Goal: Task Accomplishment & Management: Complete application form

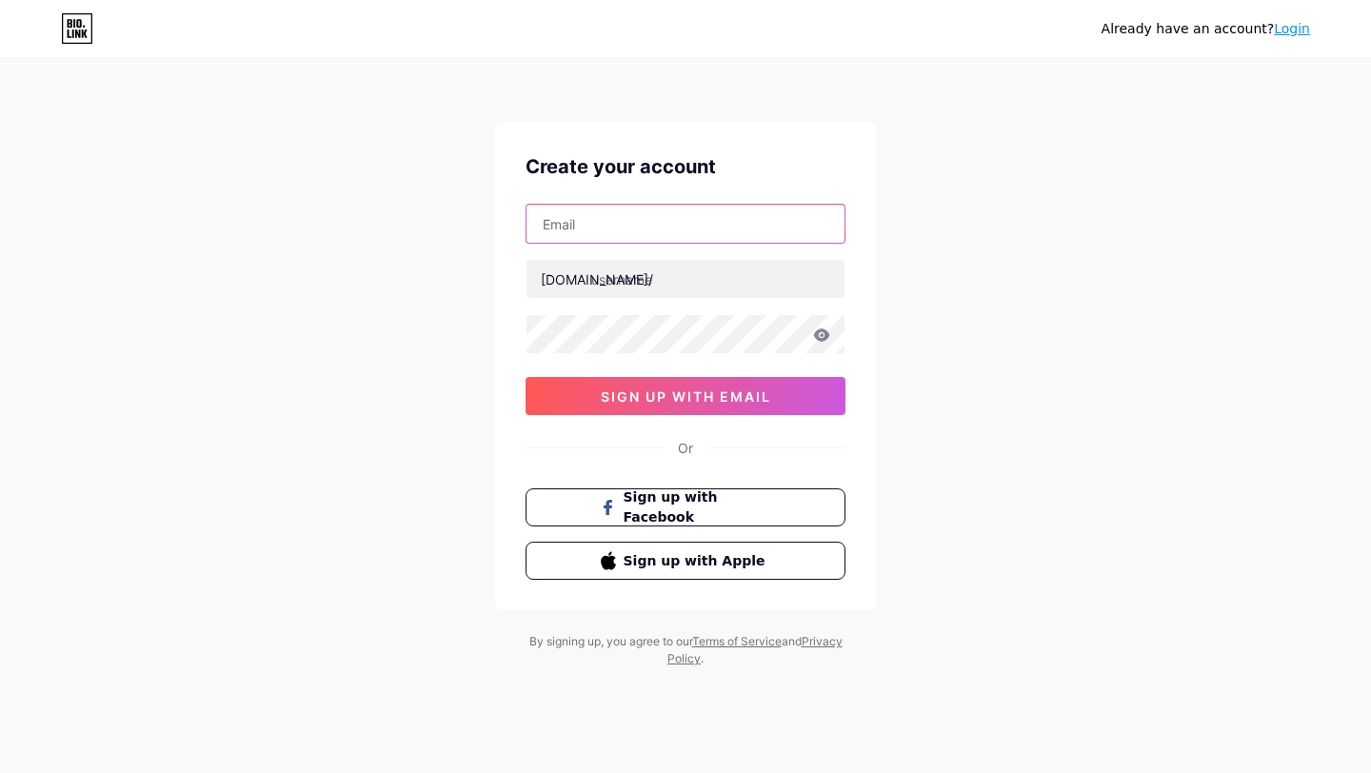
click at [603, 227] on input "text" at bounding box center [685, 224] width 318 height 38
type input "[EMAIL_ADDRESS][DOMAIN_NAME]"
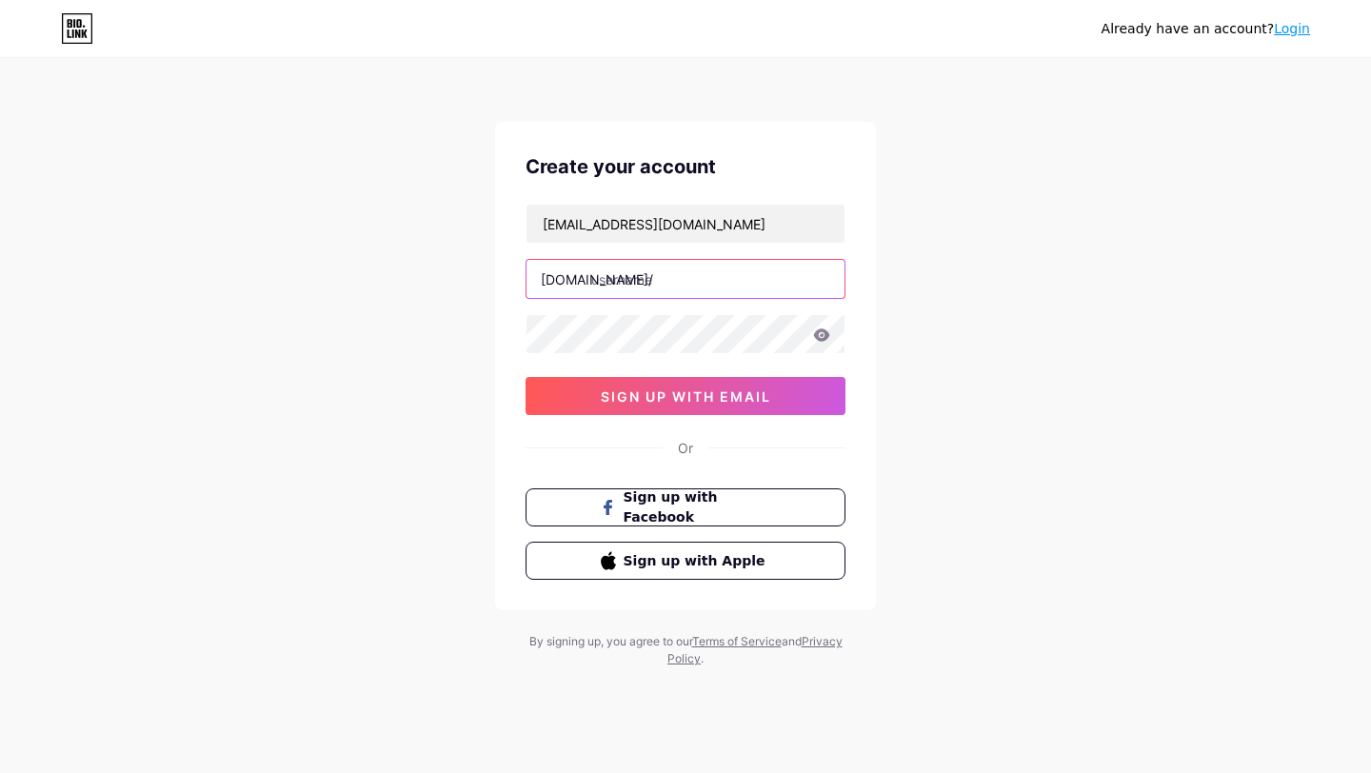
click at [663, 291] on input "text" at bounding box center [685, 279] width 318 height 38
type input "ngovianh"
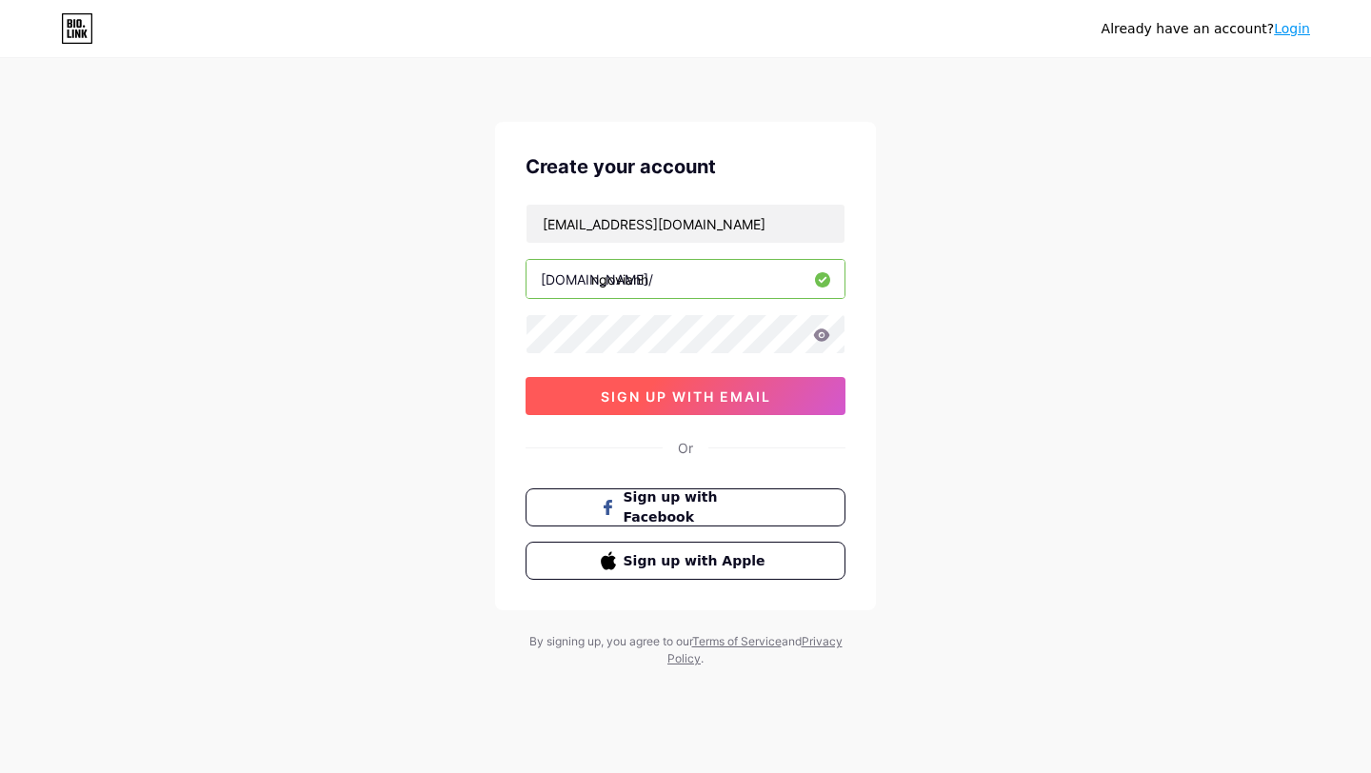
click at [638, 391] on span "sign up with email" at bounding box center [686, 396] width 170 height 16
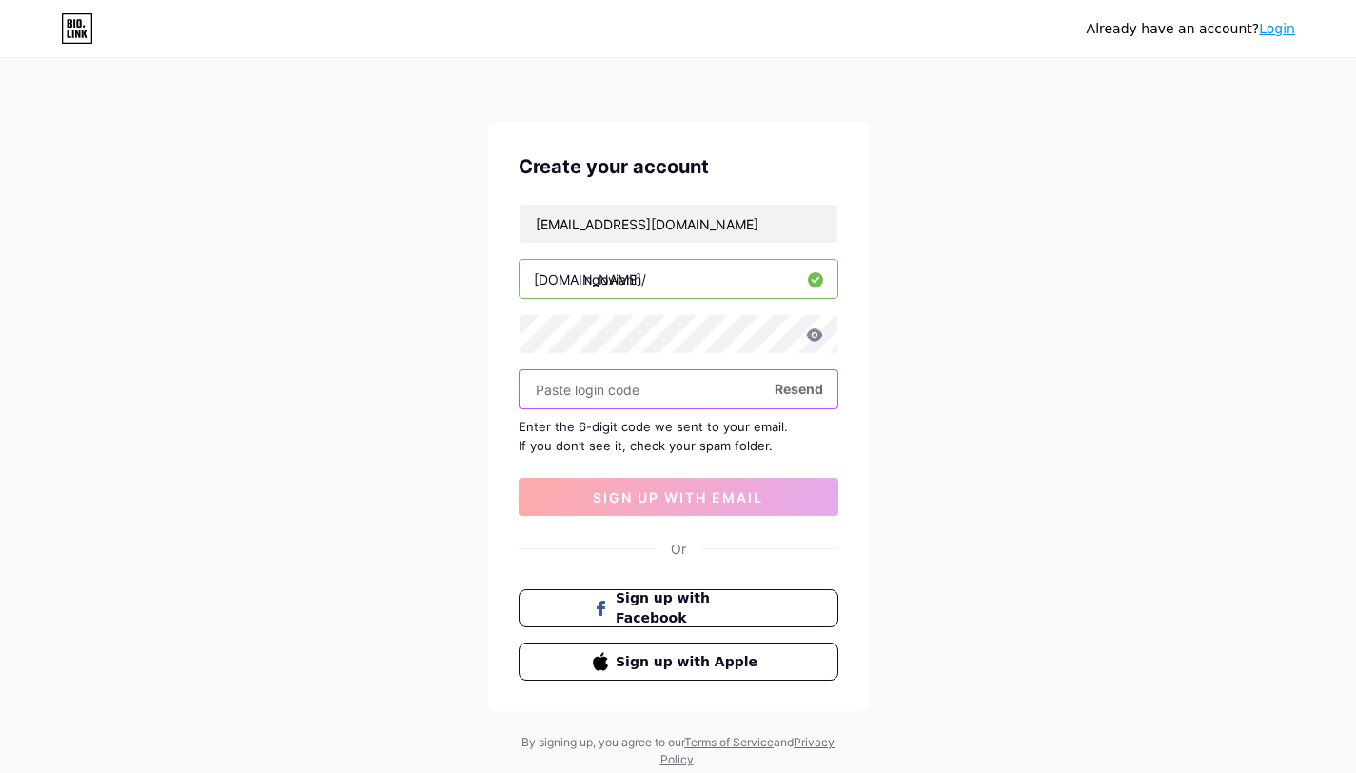
click at [626, 396] on input "text" at bounding box center [679, 389] width 318 height 38
paste input "835109"
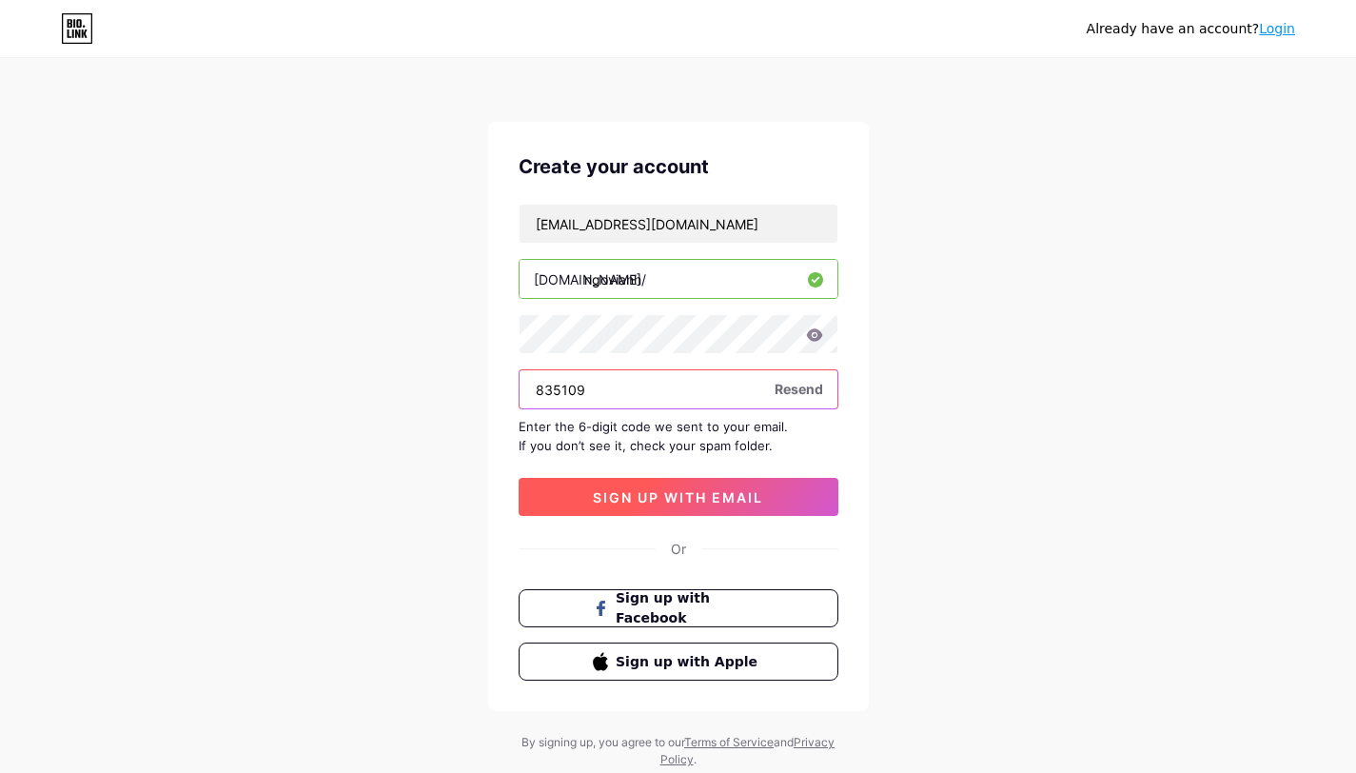
type input "835109"
click at [643, 485] on button "sign up with email" at bounding box center [679, 497] width 320 height 38
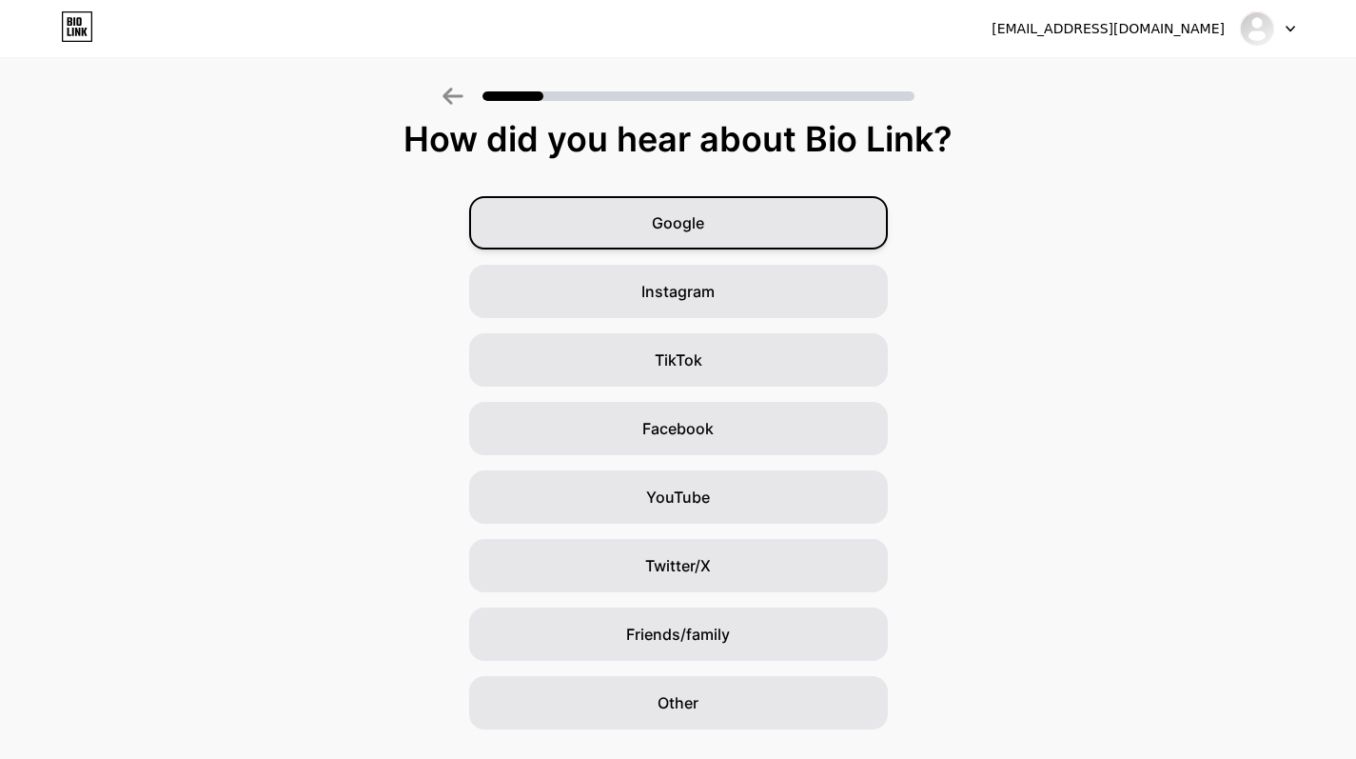
scroll to position [16, 0]
click at [704, 222] on span "Google" at bounding box center [678, 221] width 52 height 23
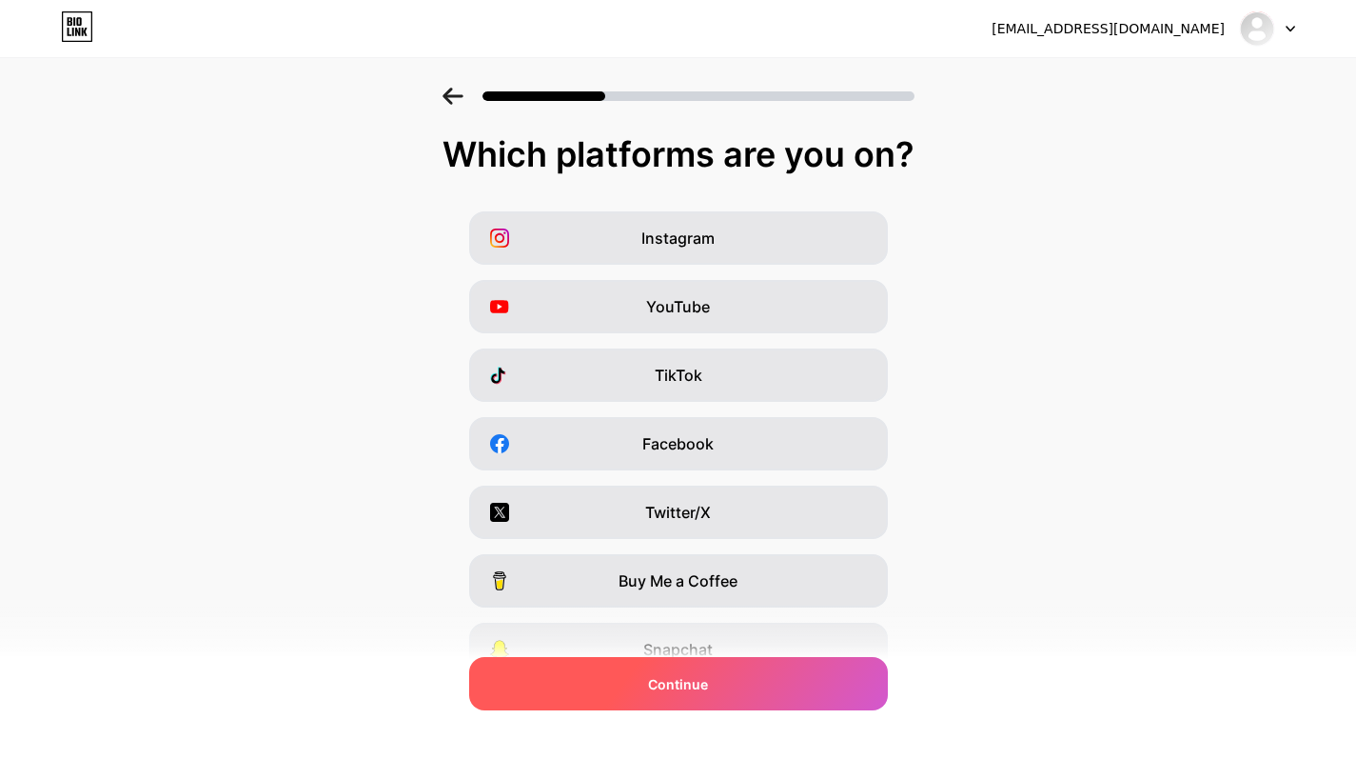
click at [707, 690] on span "Continue" at bounding box center [678, 684] width 60 height 20
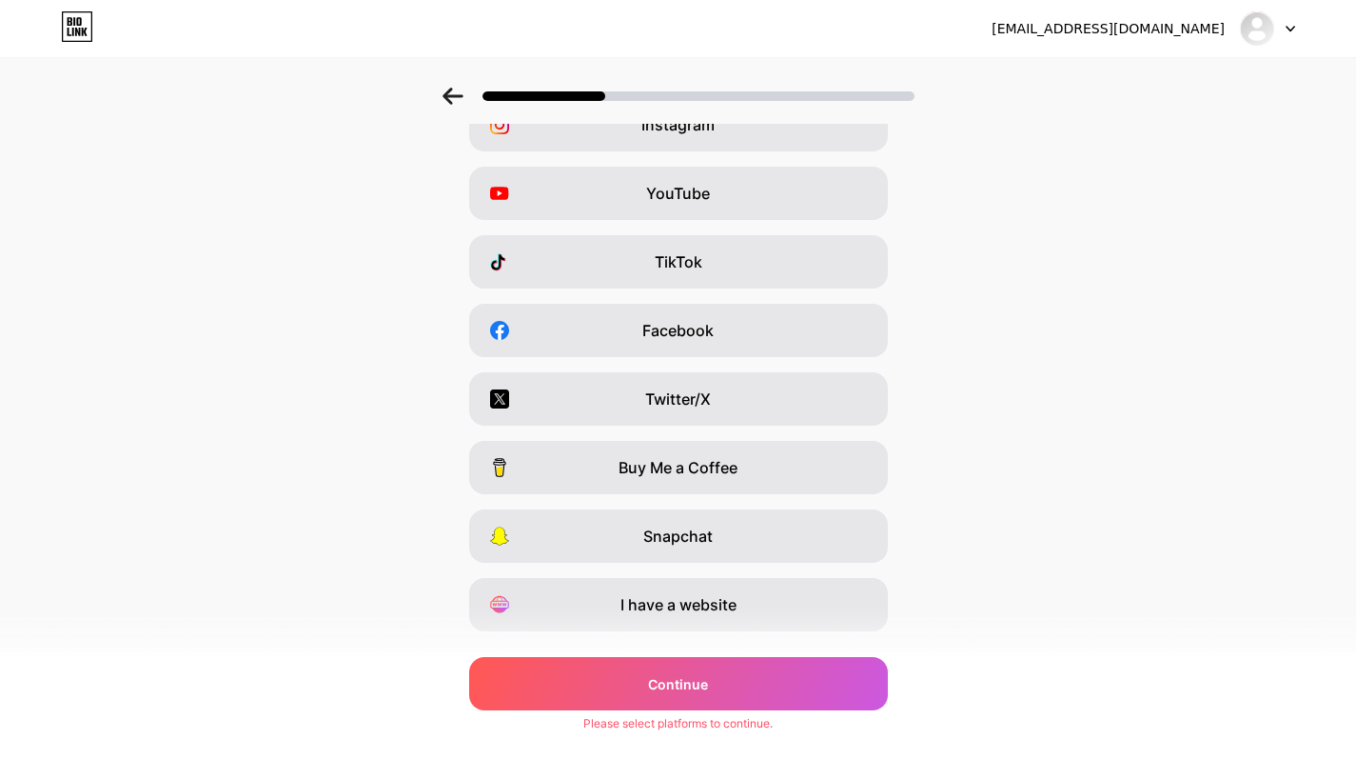
scroll to position [157, 0]
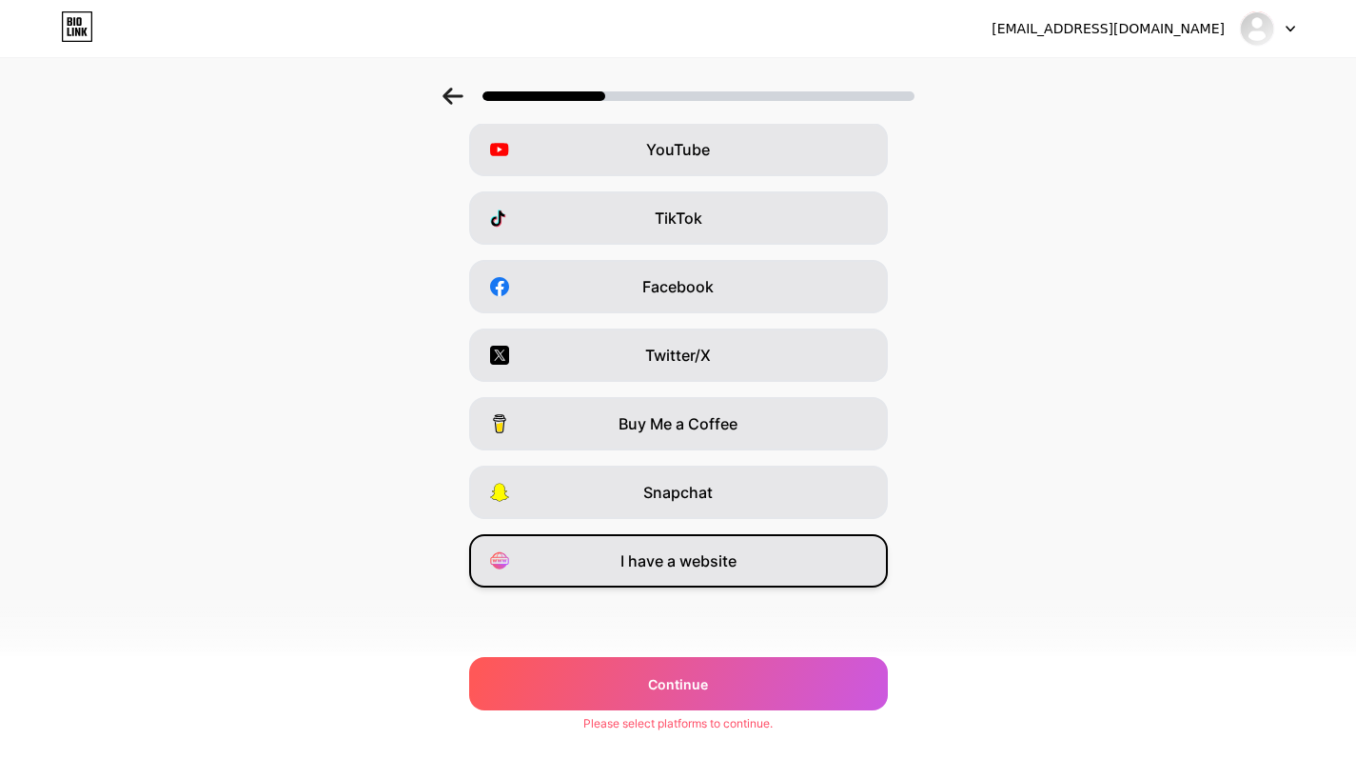
click at [699, 574] on div "I have a website" at bounding box center [678, 560] width 419 height 53
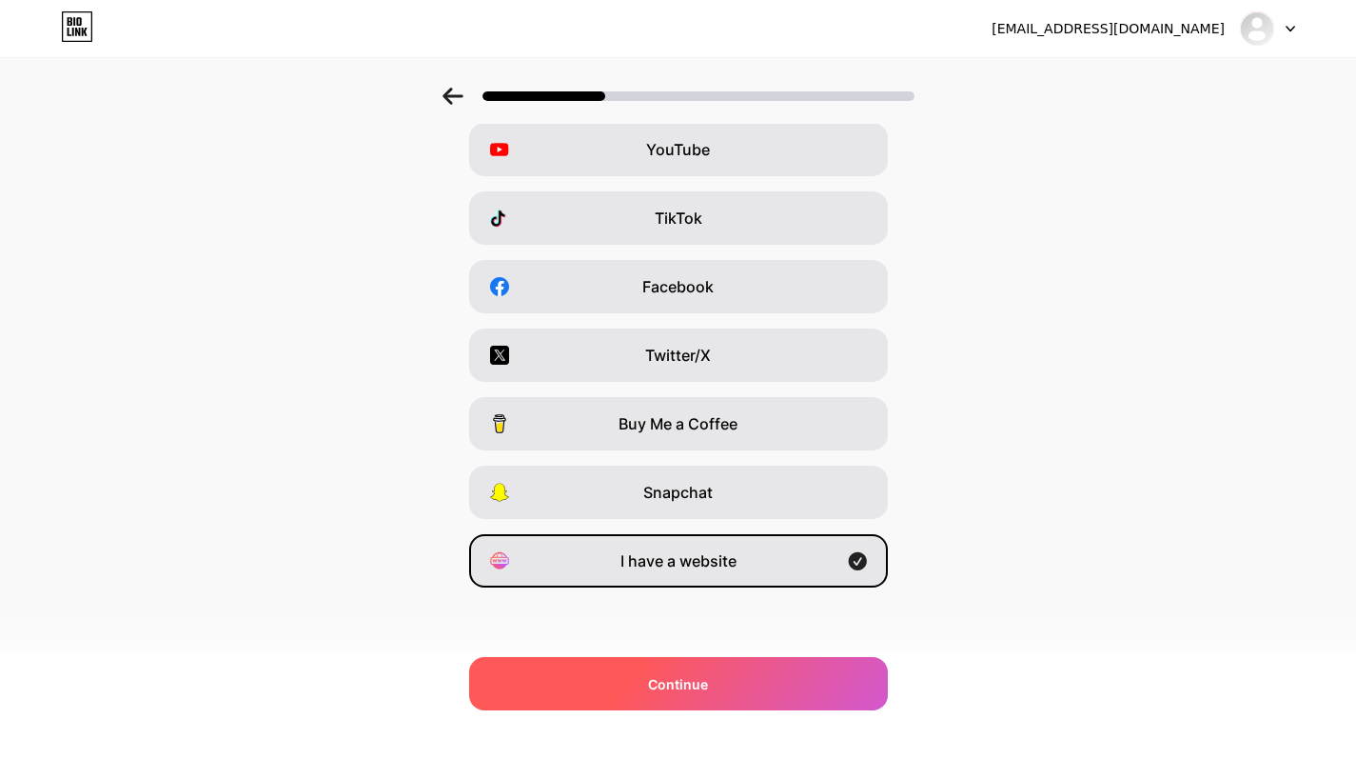
click at [683, 691] on span "Continue" at bounding box center [678, 684] width 60 height 20
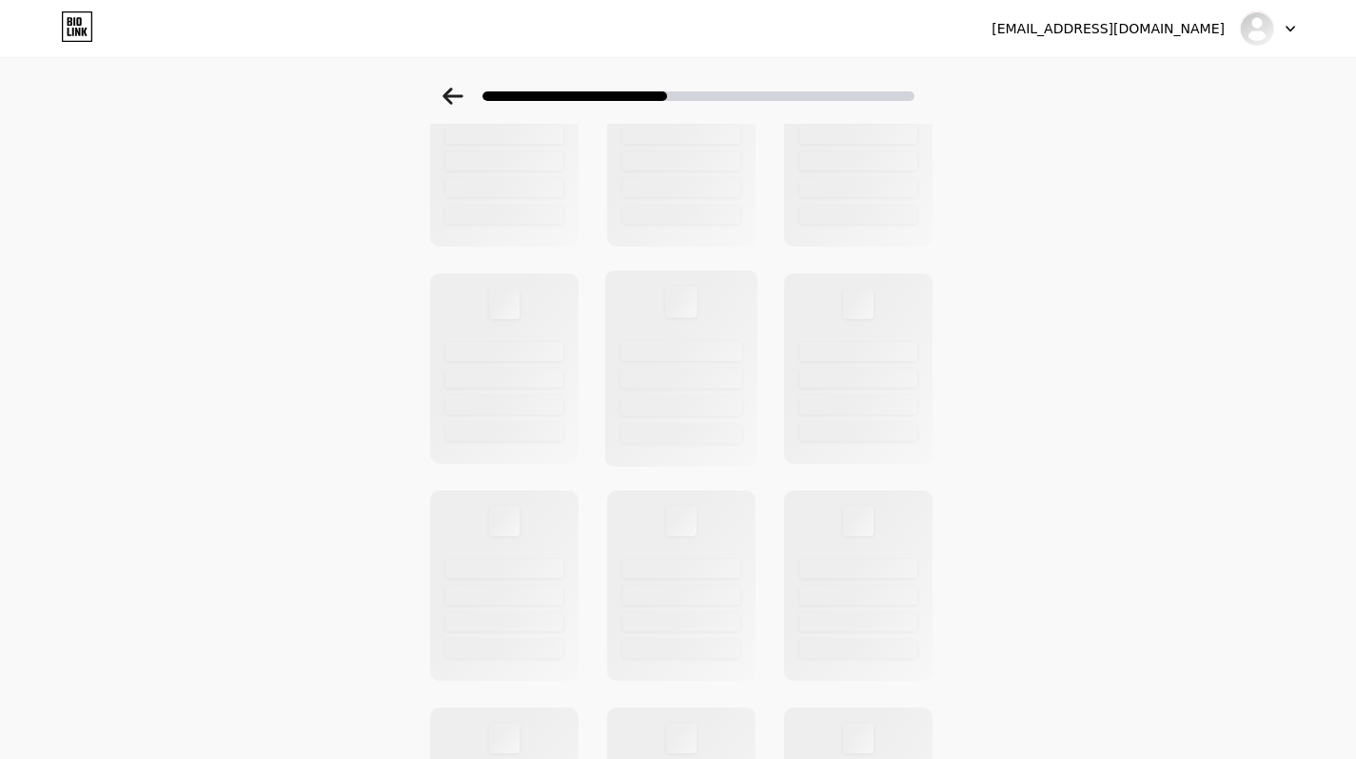
scroll to position [0, 0]
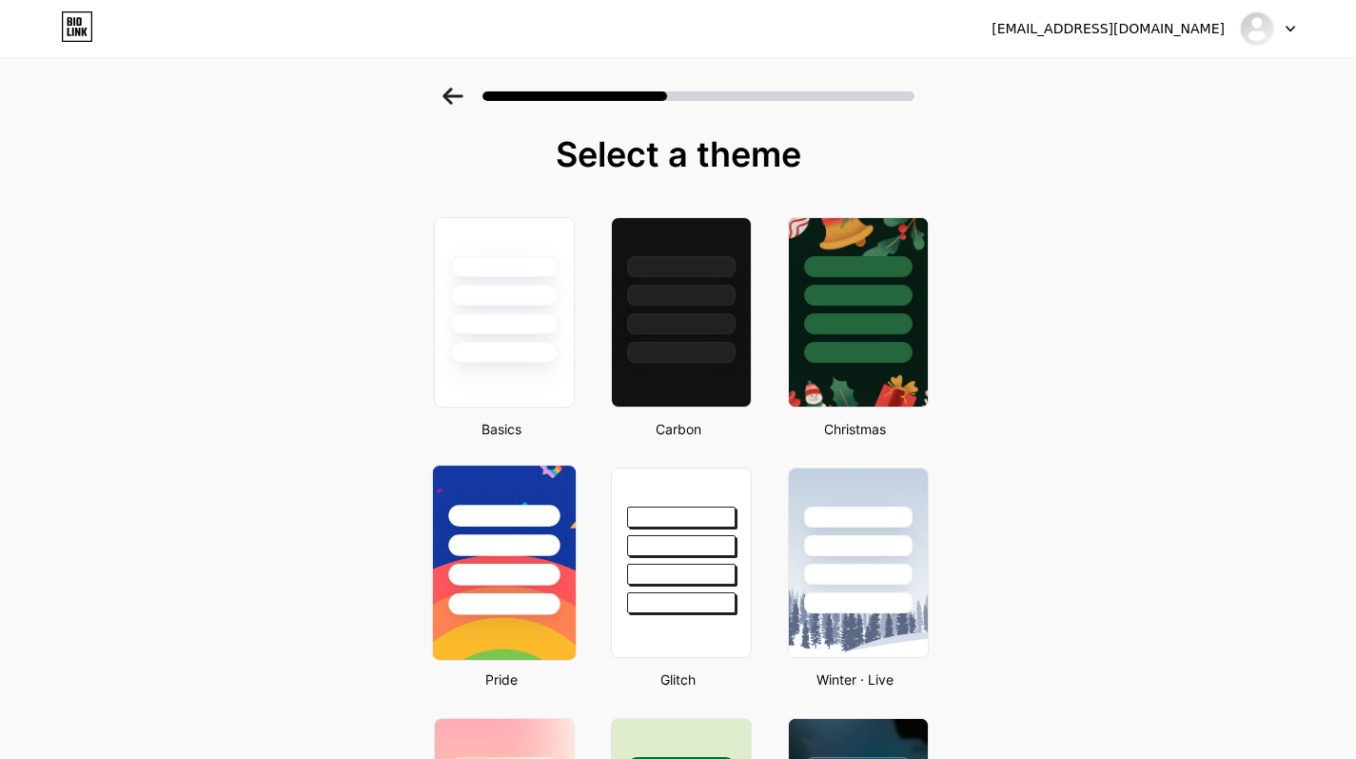
click at [558, 526] on div at bounding box center [503, 539] width 143 height 149
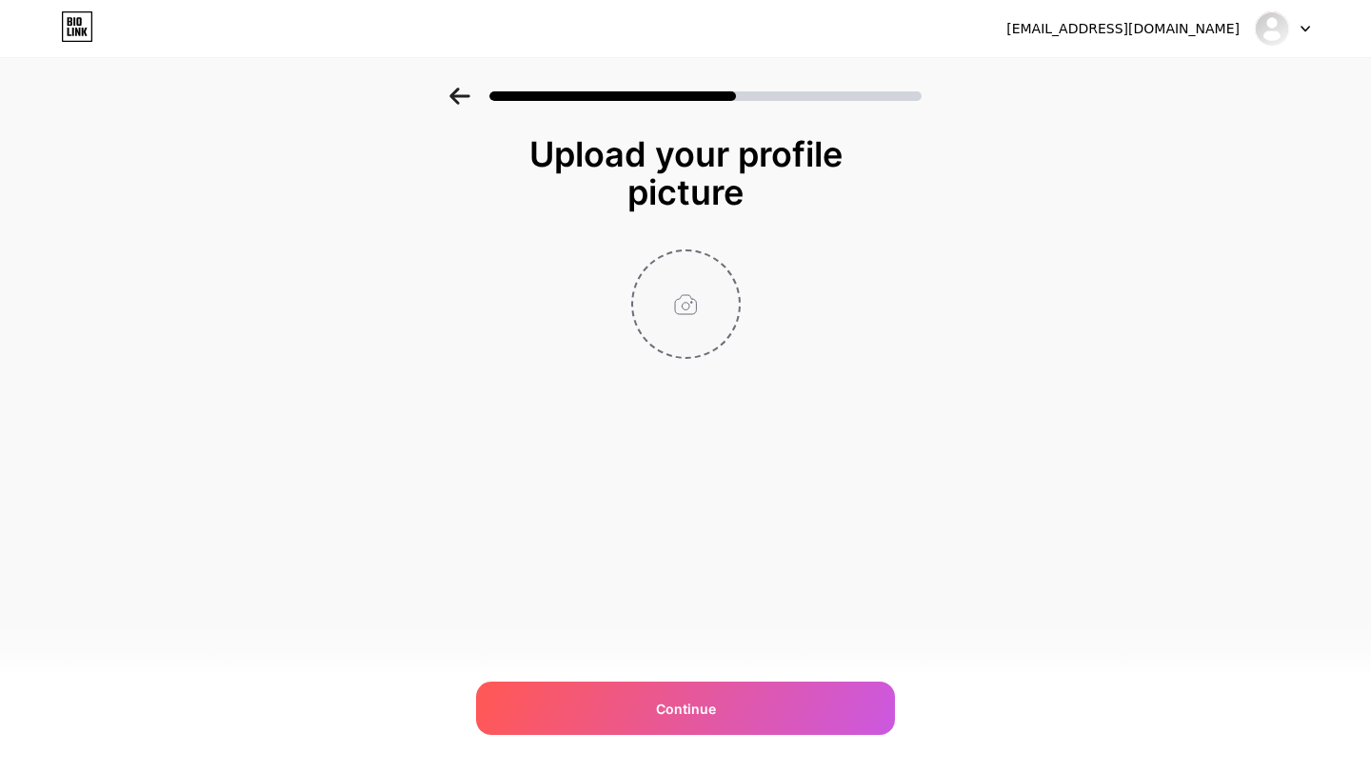
click at [683, 307] on input "file" at bounding box center [686, 304] width 106 height 106
type input "C:\fakepath\Vi Anh - 1.png"
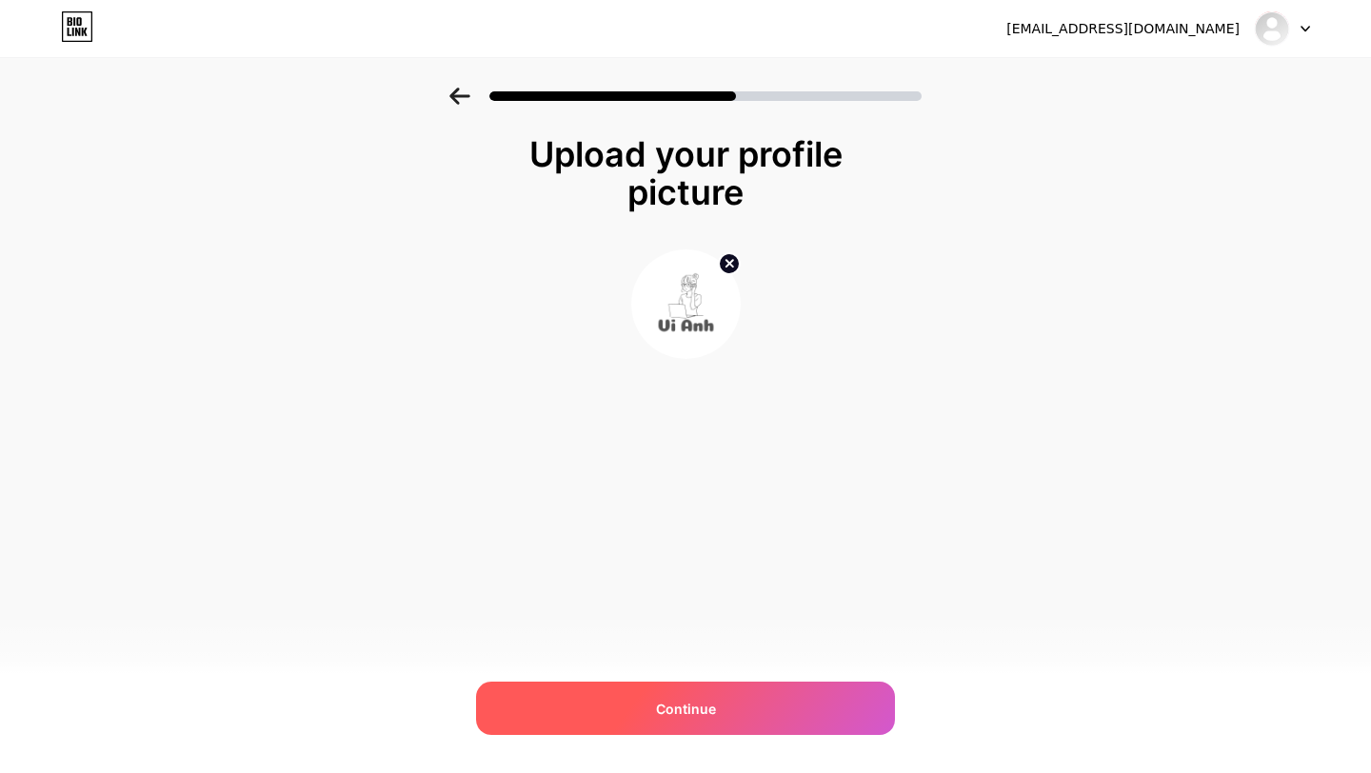
click at [699, 714] on span "Continue" at bounding box center [686, 709] width 60 height 20
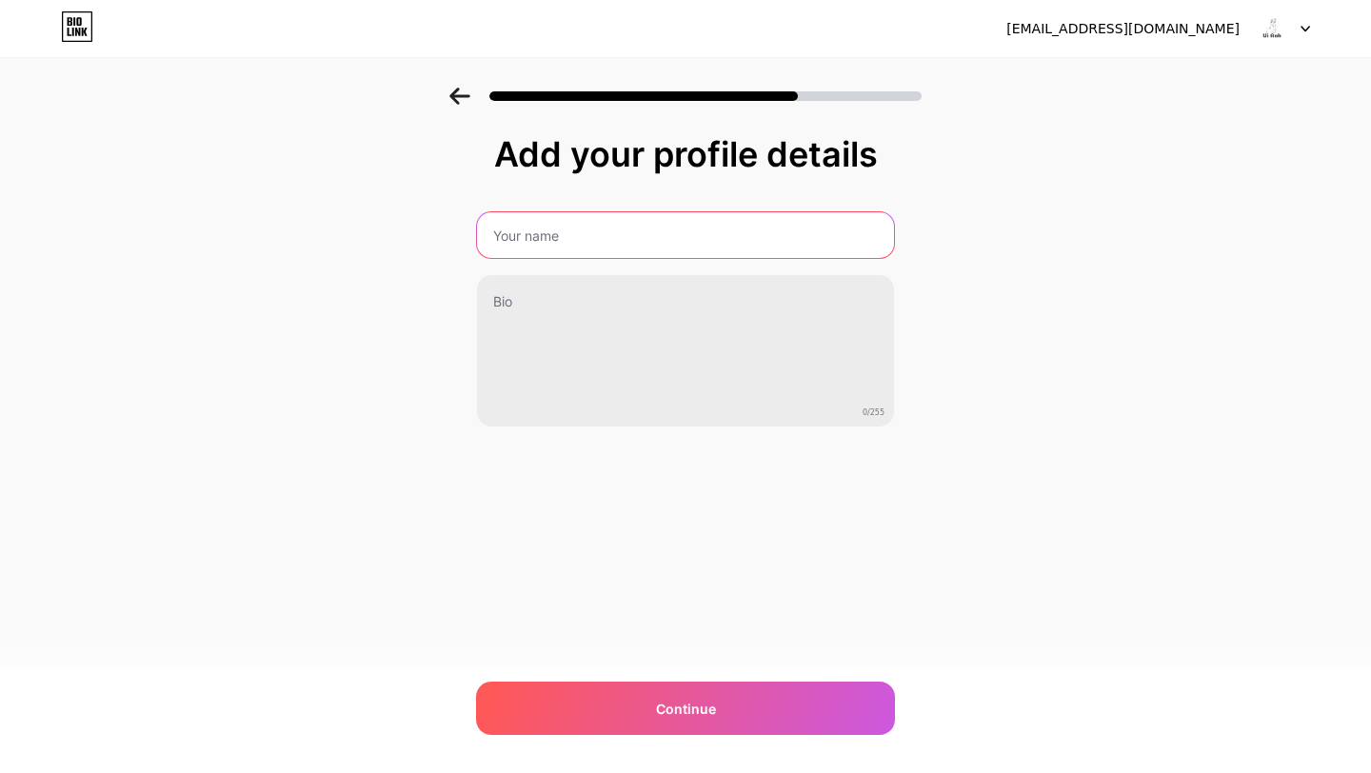
click at [771, 230] on input "text" at bounding box center [685, 235] width 417 height 46
click at [560, 221] on input "text" at bounding box center [685, 235] width 421 height 46
click at [561, 231] on input "text" at bounding box center [685, 235] width 421 height 46
type input "Ngo Vi Anh"
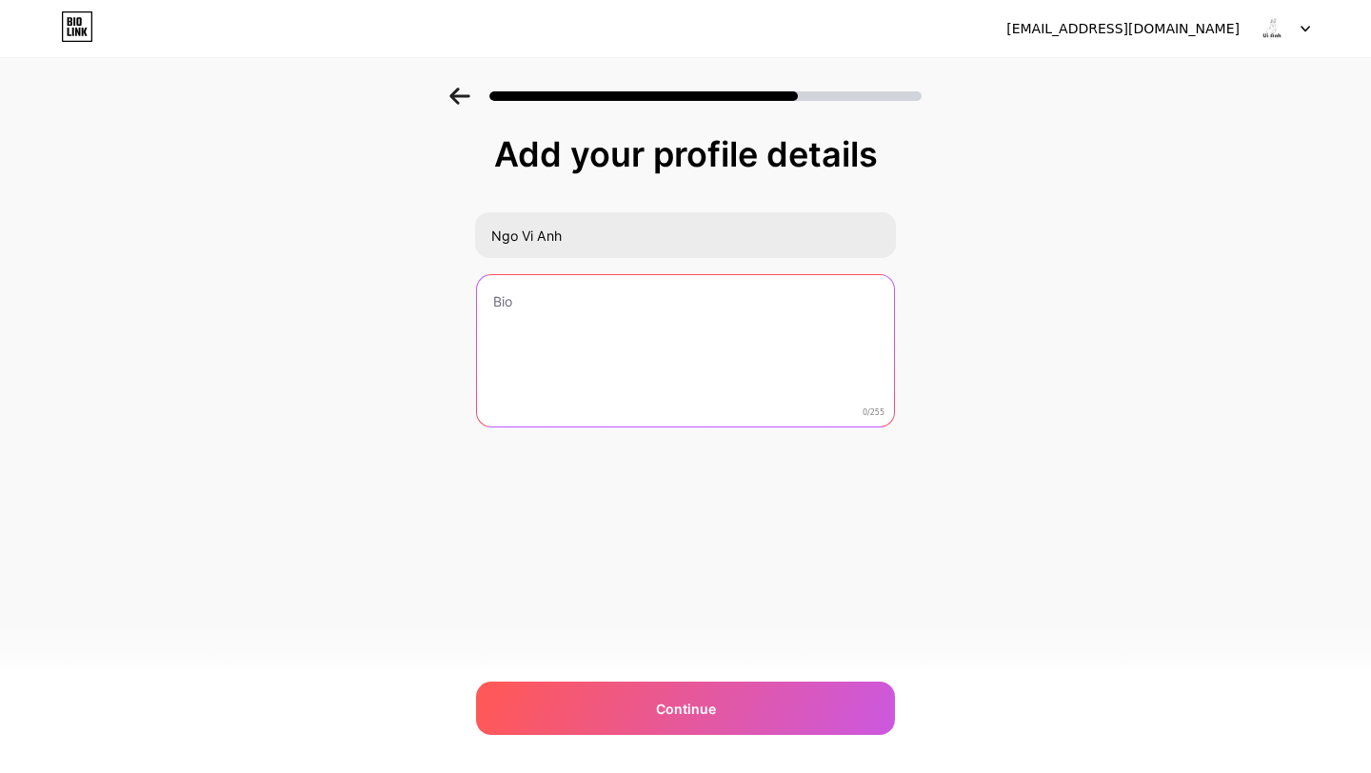
click at [533, 376] on textarea at bounding box center [685, 351] width 417 height 153
click at [640, 359] on textarea at bounding box center [685, 351] width 421 height 155
paste textarea "chia sẻ thông tin công nghệ và đánh giá các sản phẩm máy tính, laptop, điện tho…"
click at [599, 323] on textarea "Chia sẻ sản phẩm chia sẻ thông tin công nghệ và đánh giá các sản phẩm máy tính,…" at bounding box center [685, 351] width 421 height 155
click at [696, 325] on textarea "Chia sẻ sản phẩm chia sẻ thông tin công nghệ và đánh giá các sản phẩm máy tính,…" at bounding box center [685, 351] width 421 height 155
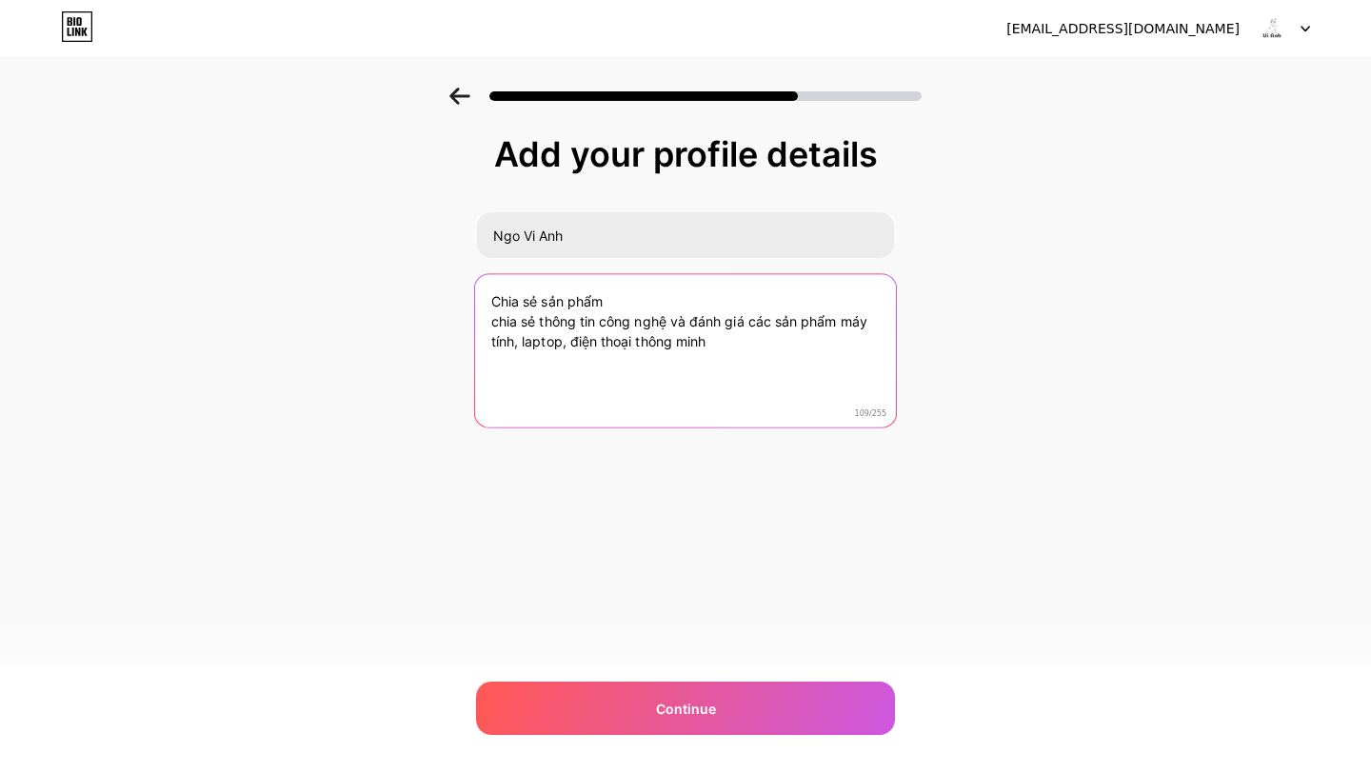
click at [696, 325] on textarea "Chia sẻ sản phẩm chia sẻ thông tin công nghệ và đánh giá các sản phẩm máy tính,…" at bounding box center [685, 351] width 421 height 155
click at [724, 323] on textarea "Chia sẻ sản phẩm chia sẻ thông tin công nghệ và đánh giá các sản phẩm máy tính,…" at bounding box center [685, 351] width 421 height 155
click at [741, 349] on textarea "Chia sẻ sản phẩm chia sẻ thông tin công nghệ và các sản phẩm máy tính, laptop, …" at bounding box center [685, 351] width 421 height 155
click at [783, 322] on textarea "Chia sẻ sản phẩm chia sẻ thông tin công nghệ và các sản phẩm máy tính, laptop, …" at bounding box center [685, 351] width 421 height 155
click at [867, 321] on textarea "Chia sẻ sản phẩm chia sẻ thông tin công nghệ và các sản phẩm điện thoại, máy tí…" at bounding box center [685, 351] width 421 height 155
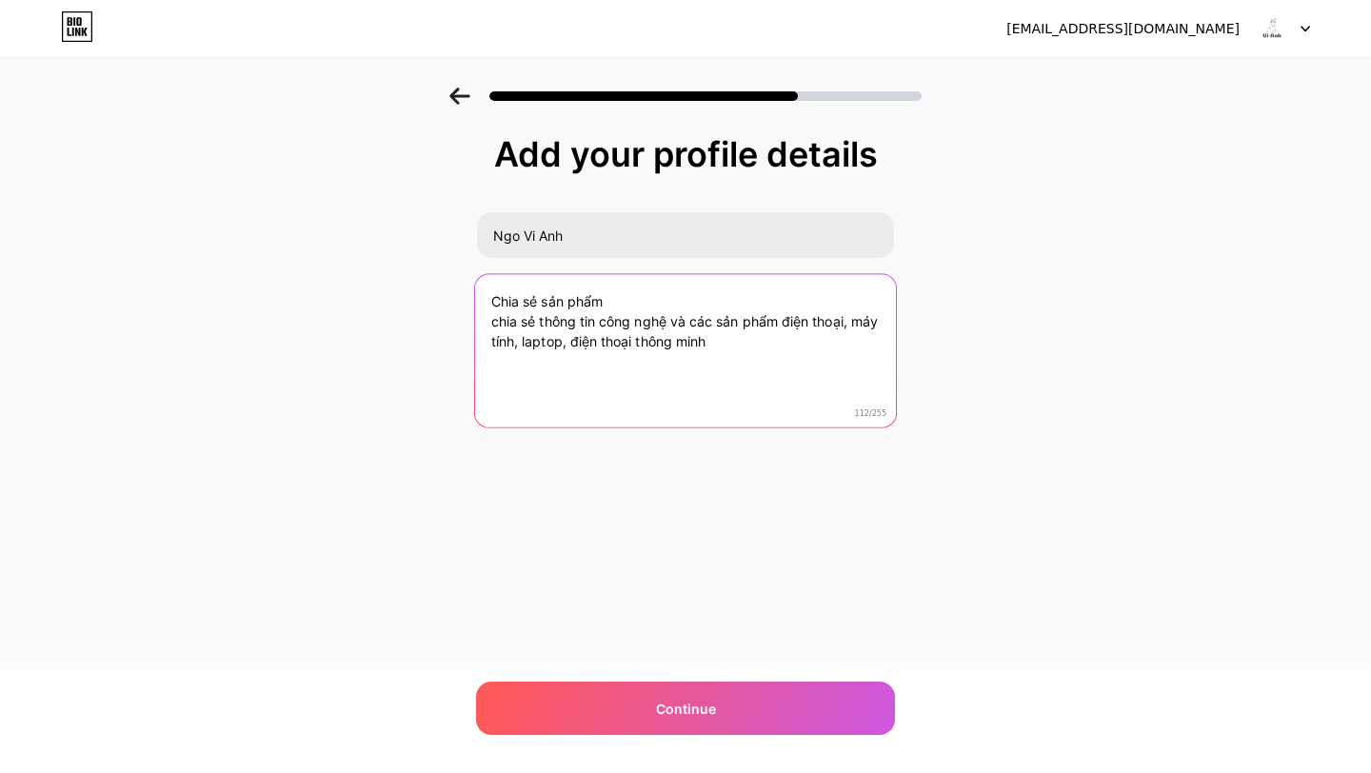
click at [867, 321] on textarea "Chia sẻ sản phẩm chia sẻ thông tin công nghệ và các sản phẩm điện thoại, máy tí…" at bounding box center [685, 351] width 421 height 155
click at [490, 341] on textarea "Chia sẻ sản phẩm chia sẻ thông tin công nghệ và các sản phẩm điện thoại, máy tí…" at bounding box center [685, 351] width 421 height 155
click at [551, 346] on textarea "Chia sẻ sản phẩm chia sẻ thông tin công nghệ và các sản phẩm điện thoại, laptop…" at bounding box center [685, 351] width 421 height 155
click at [701, 350] on textarea "Chia sẻ sản phẩm chia sẻ thông tin công nghệ và các sản phẩm điện thoại, laptop…" at bounding box center [685, 351] width 421 height 155
click at [489, 293] on textarea "Chia sẻ sản phẩm chia sẻ thông tin công nghệ và các sản phẩm điện thoại, laptop…" at bounding box center [685, 351] width 421 height 155
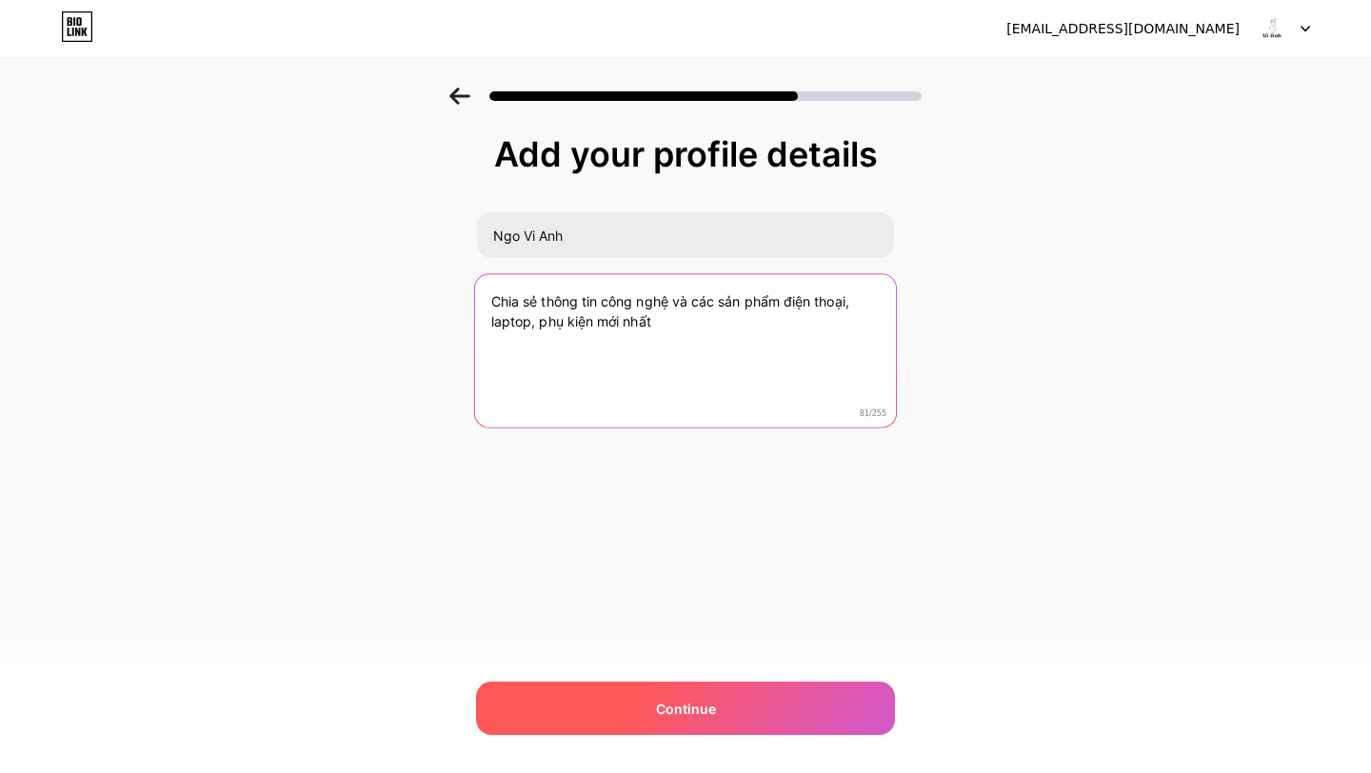
type textarea "Chia sẻ thông tin công nghệ và các sản phẩm điện thoại, laptop, phụ kiện mới nh…"
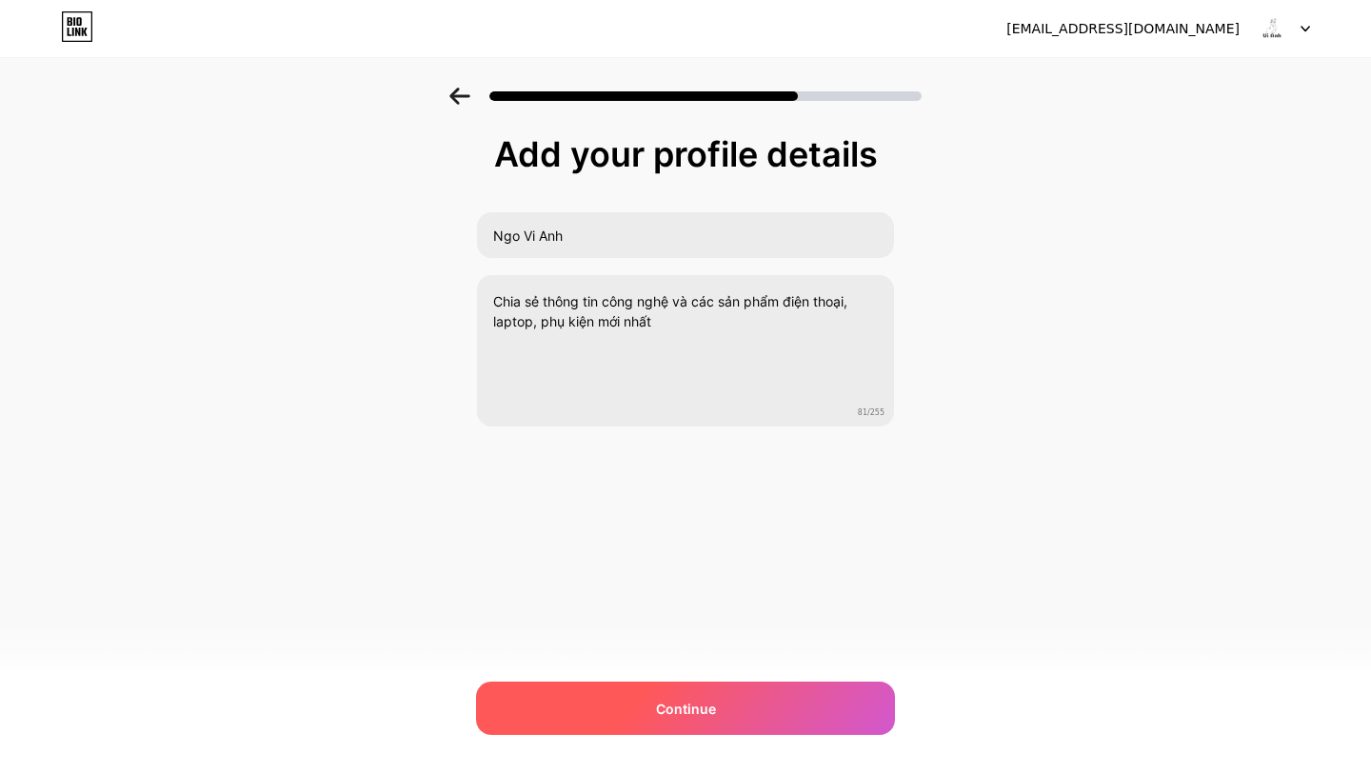
click at [692, 708] on span "Continue" at bounding box center [686, 709] width 60 height 20
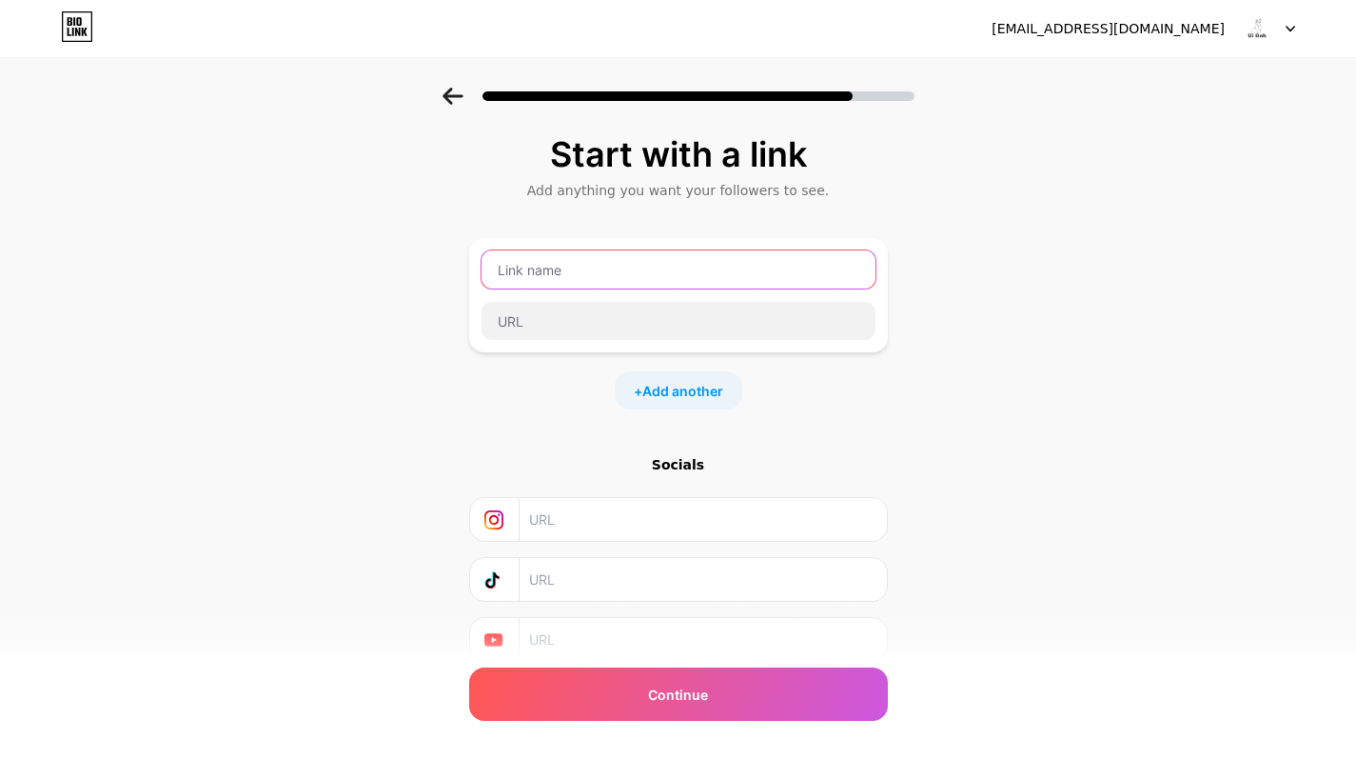
click at [625, 273] on input "text" at bounding box center [679, 269] width 394 height 38
click at [1035, 295] on div "Start with a link Add anything you want your followers to see. + Add another So…" at bounding box center [678, 422] width 1356 height 669
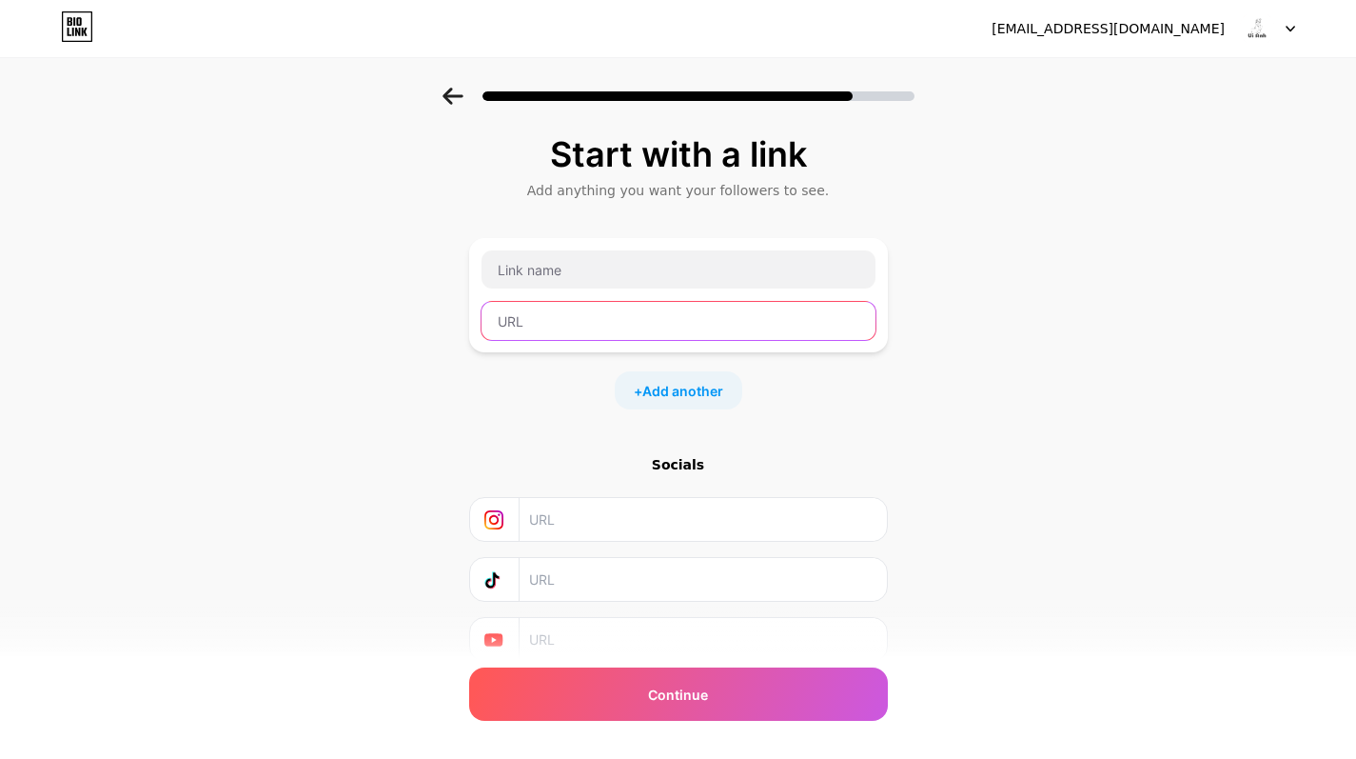
click at [524, 327] on input "text" at bounding box center [679, 321] width 394 height 38
paste input "https://fptshop.com.vn/may-tinh-xach-tay/ai"
type input "https://fptshop.com.vn/may-tinh-xach-tay/ai"
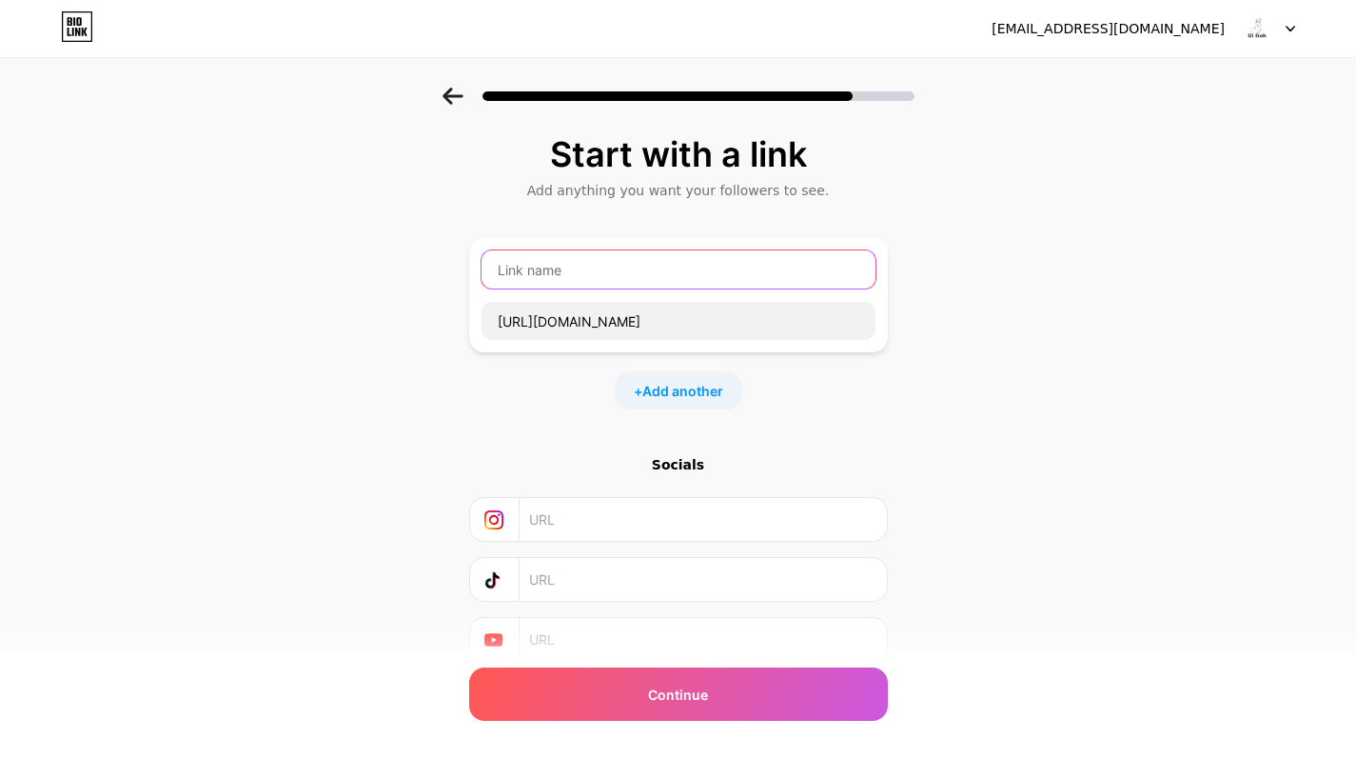
click at [554, 281] on input "text" at bounding box center [679, 269] width 394 height 38
type input "Laptop AI"
click at [667, 397] on span "Add another" at bounding box center [683, 391] width 81 height 20
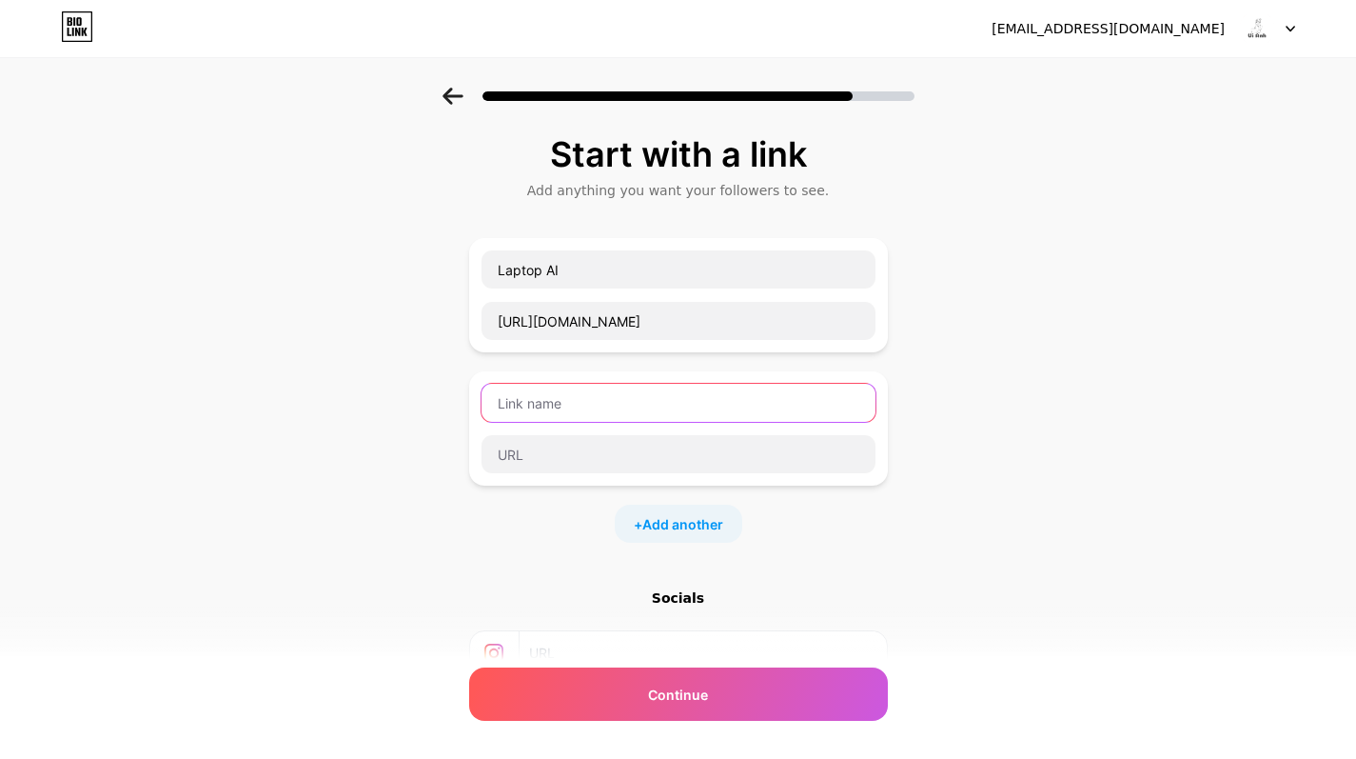
click at [659, 412] on input "text" at bounding box center [679, 403] width 394 height 38
type input "Laptop gaming"
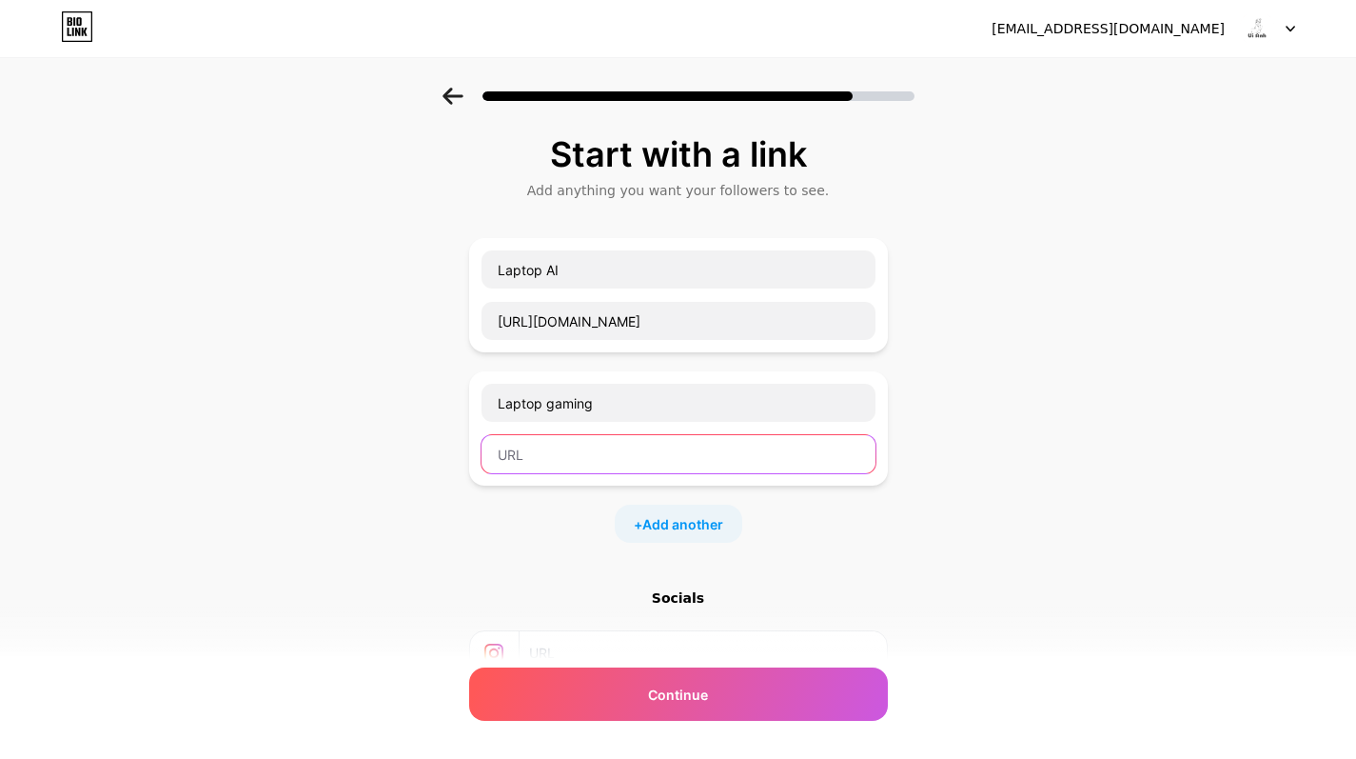
click at [624, 451] on input "text" at bounding box center [679, 454] width 394 height 38
paste input "https://fptshop.com.vn/may-tinh-xach-tay/gaming-do-hoa"
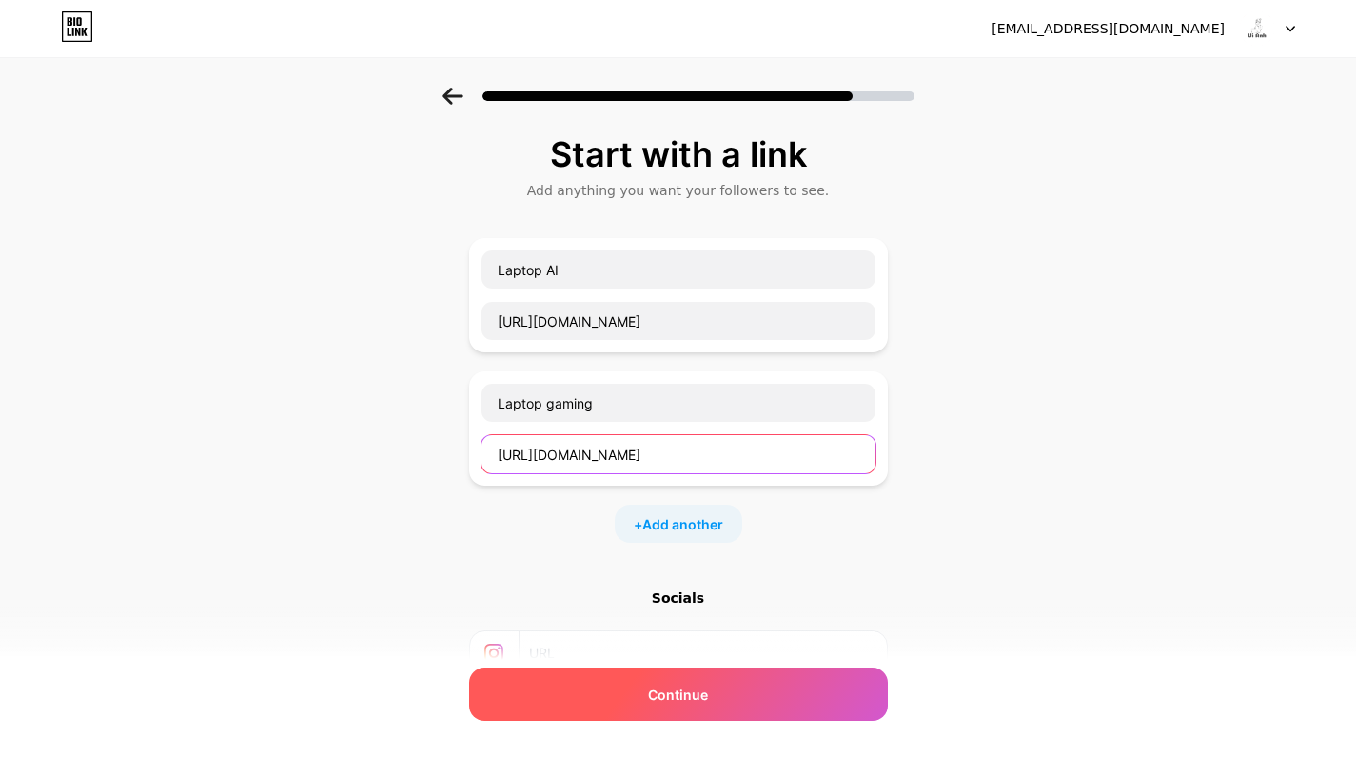
type input "https://fptshop.com.vn/may-tinh-xach-tay/gaming-do-hoa"
click at [668, 703] on div "Continue" at bounding box center [678, 693] width 419 height 53
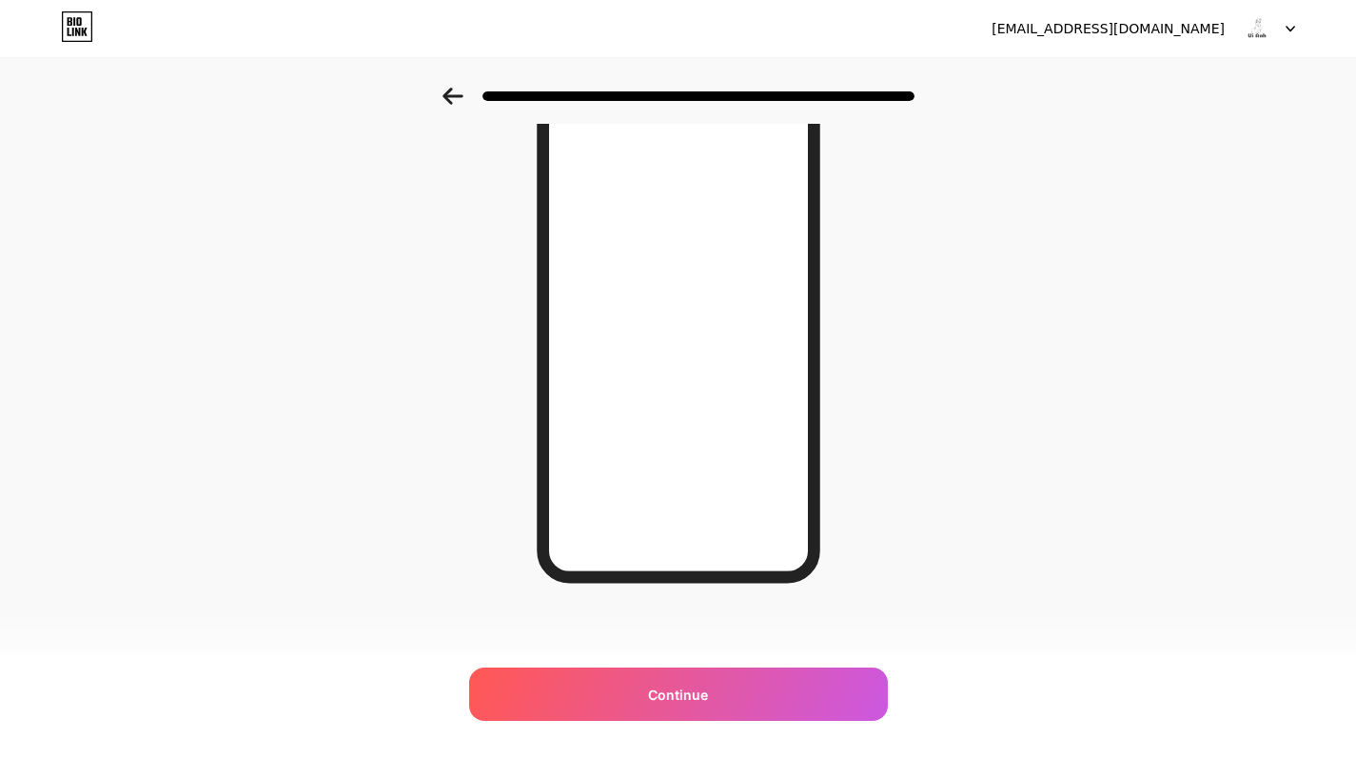
scroll to position [198, 0]
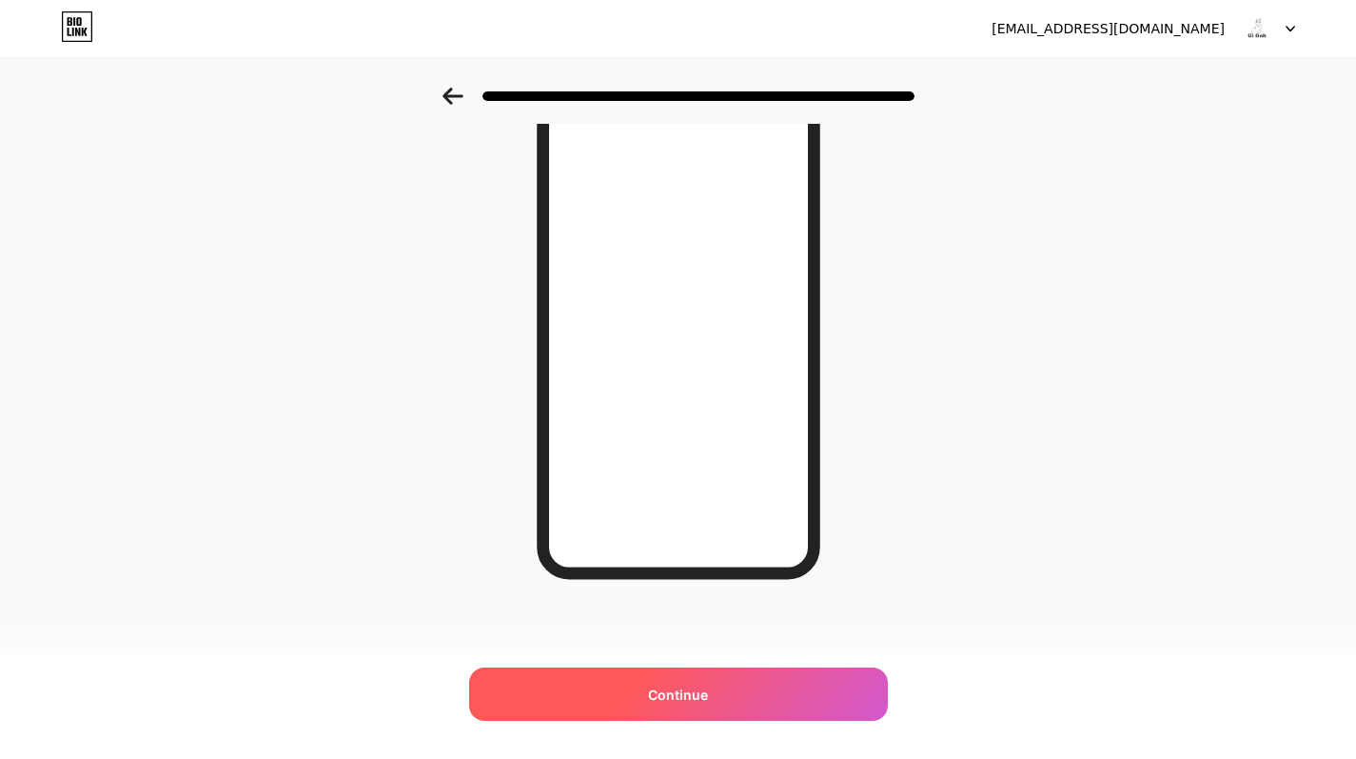
click at [730, 703] on div "Continue" at bounding box center [678, 693] width 419 height 53
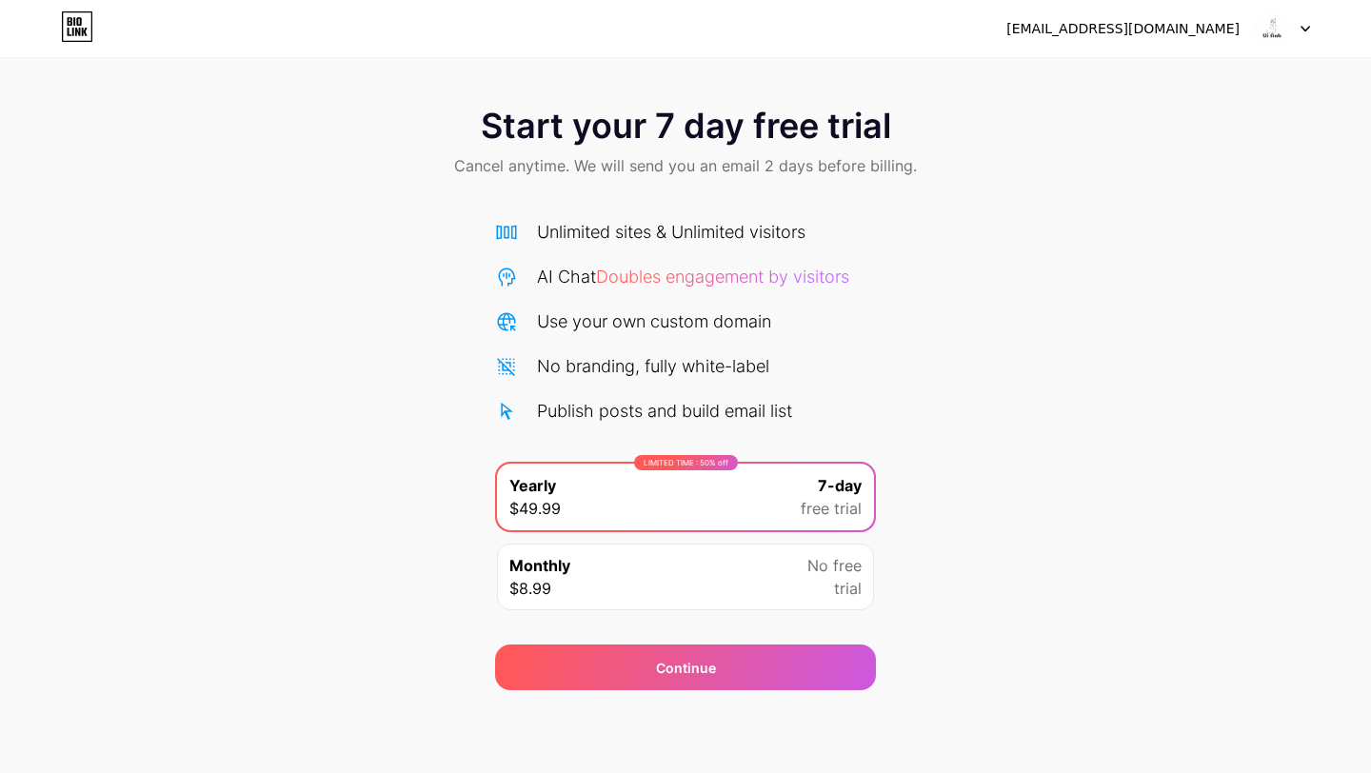
click at [1012, 356] on div "Start your 7 day free trial Cancel anytime. We will send you an email 2 days be…" at bounding box center [685, 389] width 1371 height 603
click at [642, 127] on span "Start your 7 day free trial" at bounding box center [686, 126] width 410 height 38
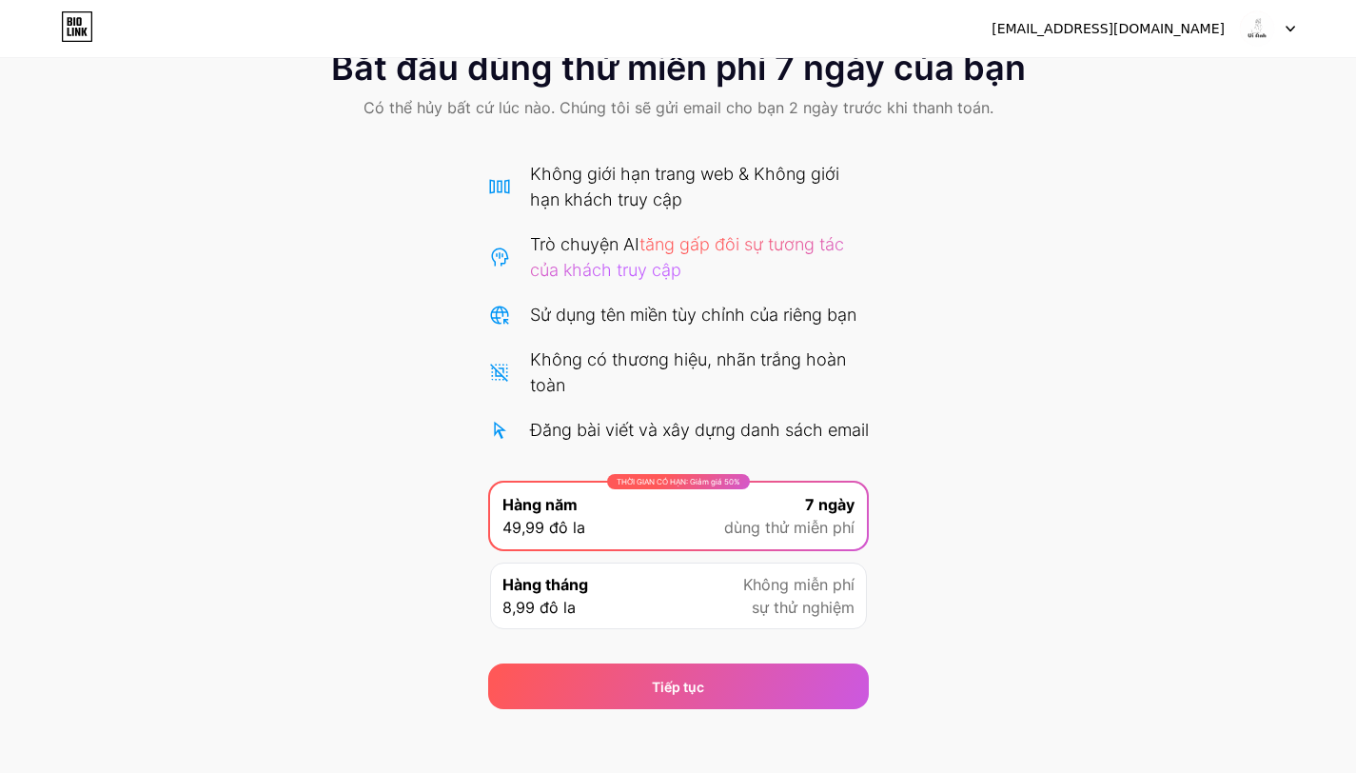
scroll to position [96, 0]
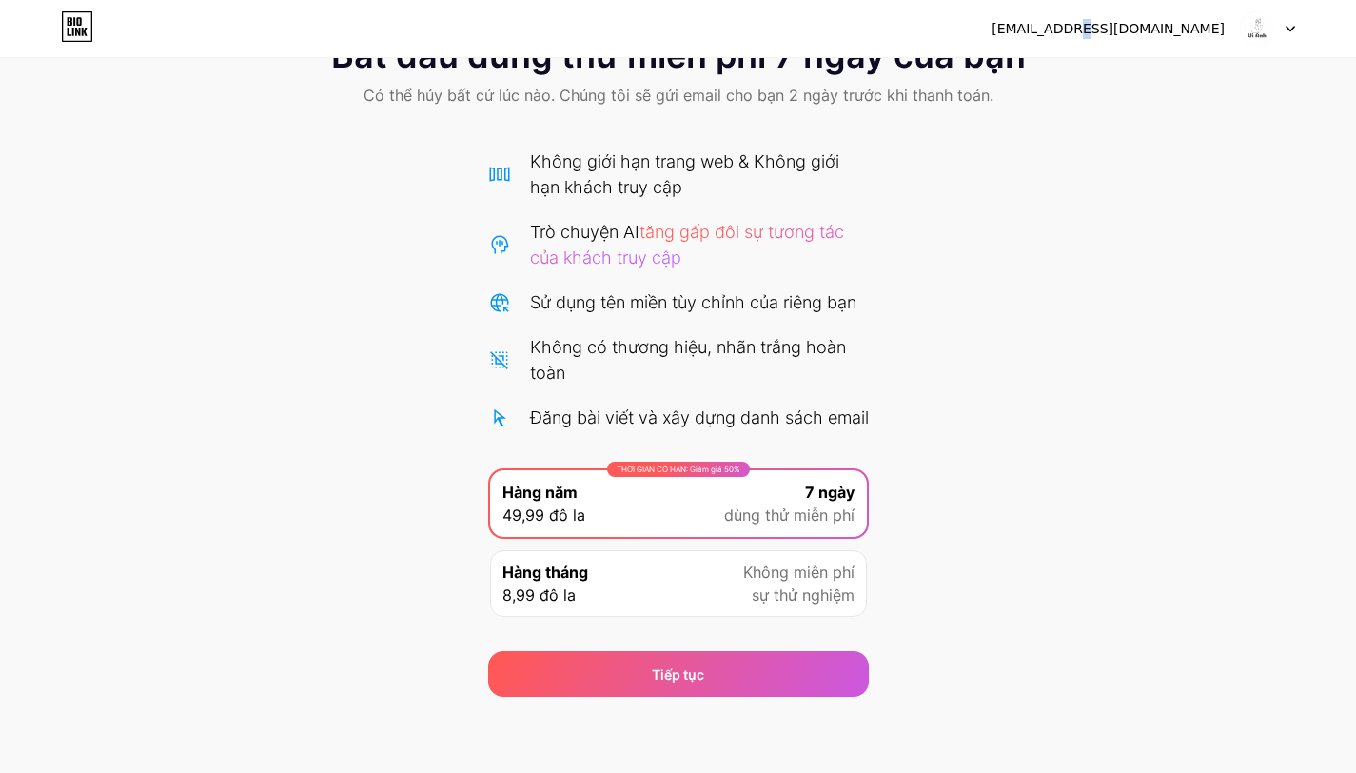
click at [1176, 22] on font "[EMAIL_ADDRESS][DOMAIN_NAME]" at bounding box center [1108, 28] width 233 height 15
click at [1248, 26] on img at bounding box center [1257, 28] width 36 height 36
click at [1137, 30] on font "[EMAIL_ADDRESS][DOMAIN_NAME]" at bounding box center [1108, 28] width 233 height 15
click at [69, 29] on icon at bounding box center [77, 26] width 32 height 30
